Goal: Find specific page/section: Find specific page/section

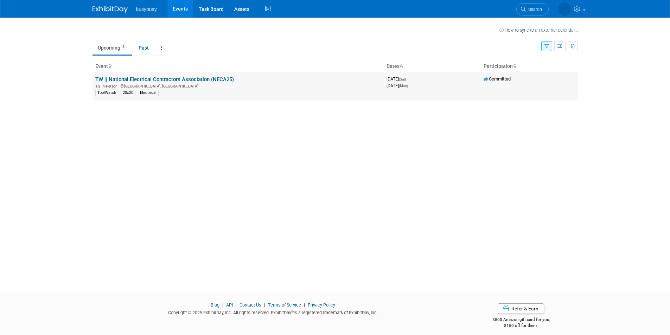
click at [170, 79] on link "TW || National Electrical Contractors Association (NECA25)" at bounding box center [164, 79] width 139 height 6
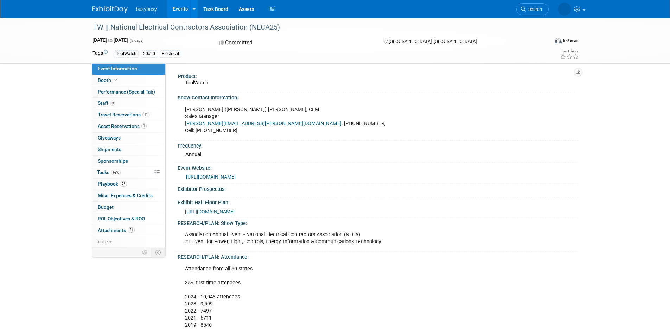
click at [235, 209] on span "[URL][DOMAIN_NAME]" at bounding box center [210, 212] width 50 height 6
